Goal: Transaction & Acquisition: Purchase product/service

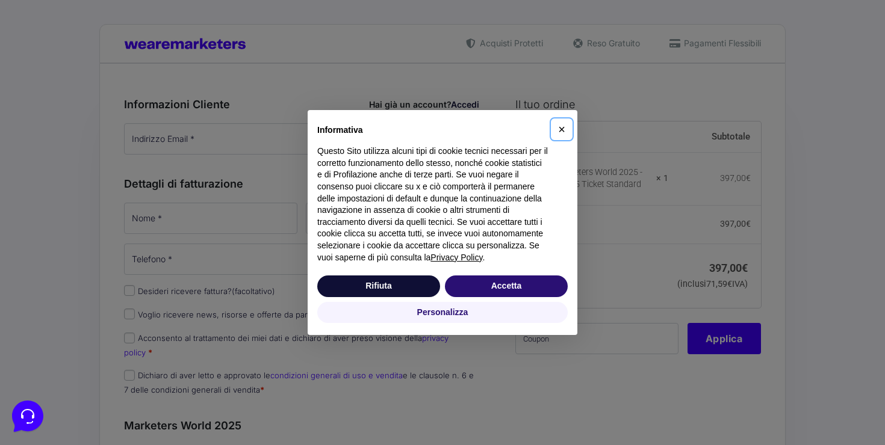
click at [565, 138] on button "×" at bounding box center [561, 129] width 19 height 19
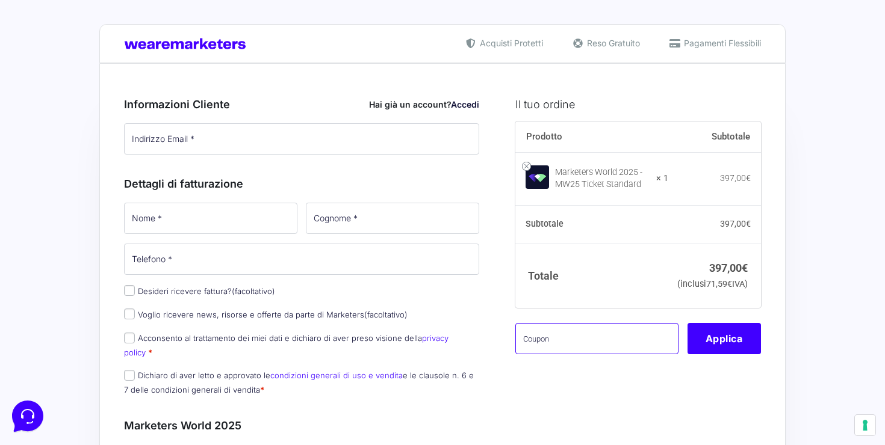
click at [547, 355] on input "text" at bounding box center [596, 338] width 163 height 31
paste input "mw25rotolando"
type input "mw25rotolando"
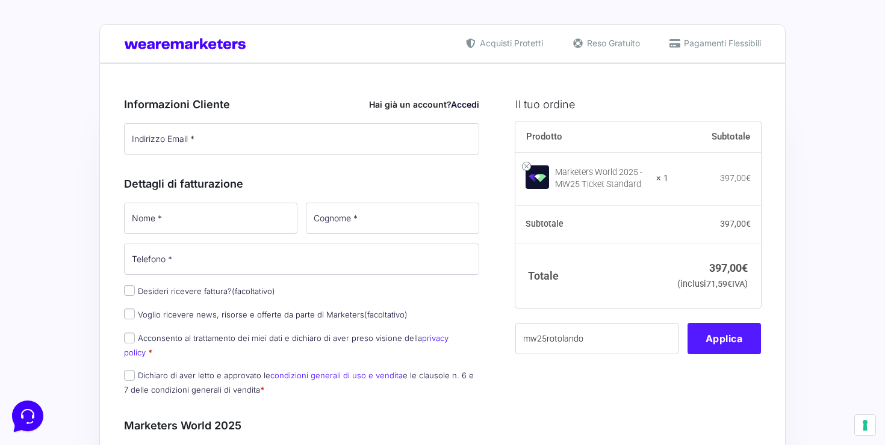
click at [742, 344] on button "Applica" at bounding box center [723, 338] width 73 height 31
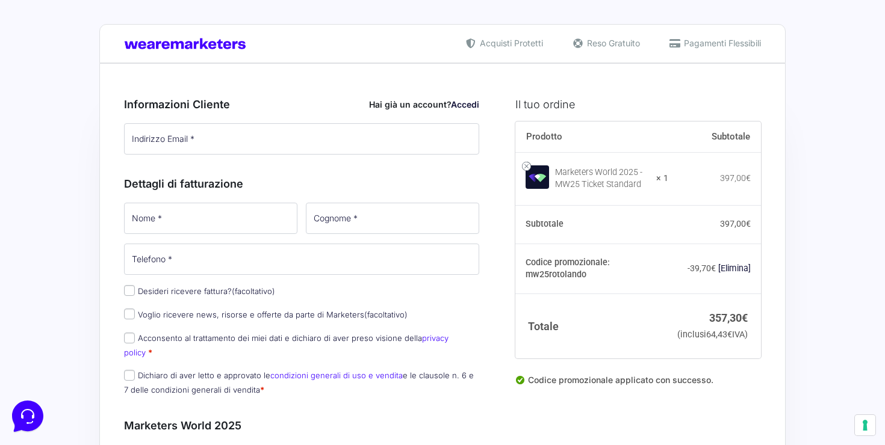
click at [711, 294] on td "357,30 € (inclusi 64,43 € IVA)" at bounding box center [714, 326] width 93 height 64
click at [732, 264] on link "[Elimina]" at bounding box center [734, 269] width 33 height 10
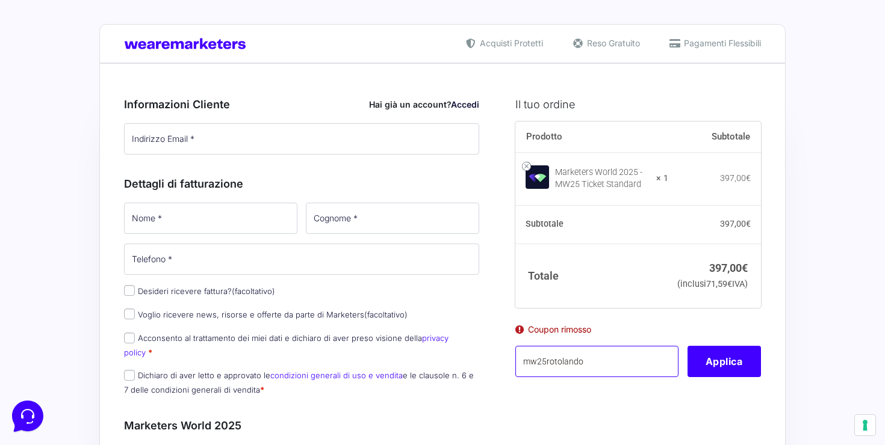
click at [585, 377] on input "mw25rotolando" at bounding box center [596, 361] width 163 height 31
paste input "MONETIZZANDO15"
type input "MONETIZZANDO15"
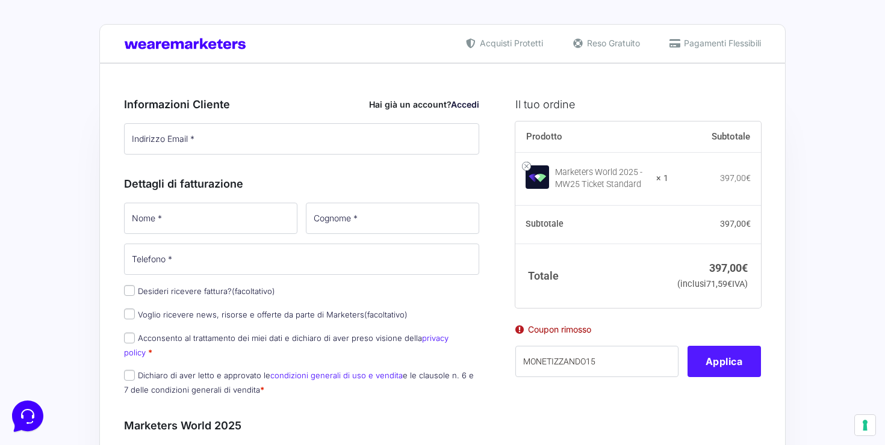
click at [737, 374] on button "Applica" at bounding box center [723, 361] width 73 height 31
